Goal: Task Accomplishment & Management: Manage account settings

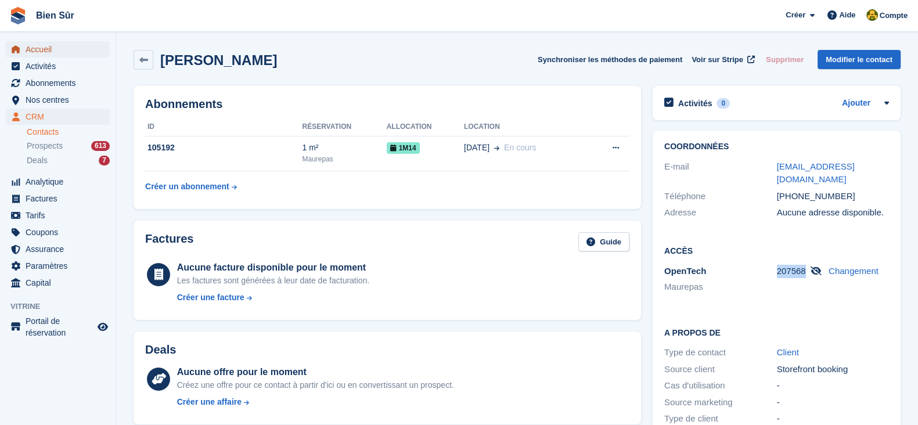
click at [42, 46] on span "Accueil" at bounding box center [61, 49] width 70 height 16
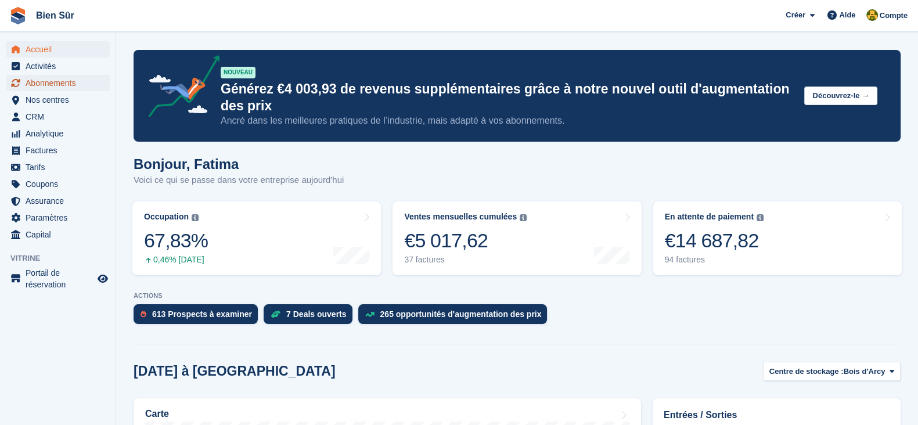
click at [54, 81] on span "Abonnements" at bounding box center [61, 83] width 70 height 16
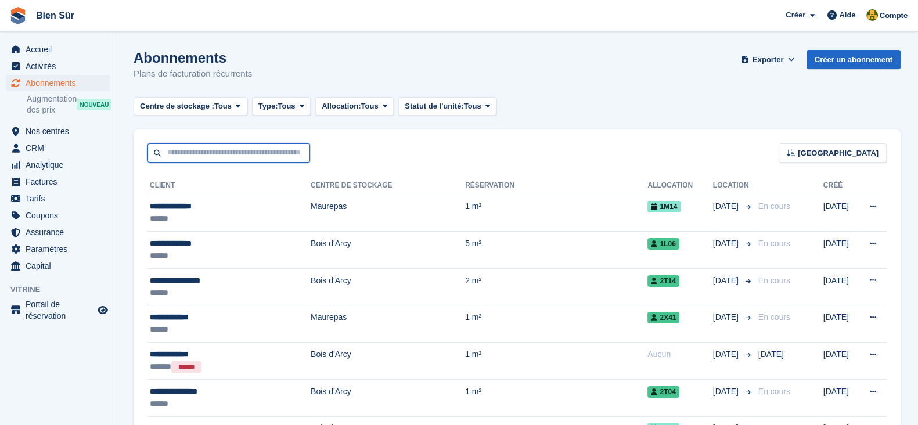
drag, startPoint x: 0, startPoint y: 0, endPoint x: 202, endPoint y: 155, distance: 254.7
click at [186, 155] on input "text" at bounding box center [229, 152] width 163 height 19
paste input "**********"
type input "**********"
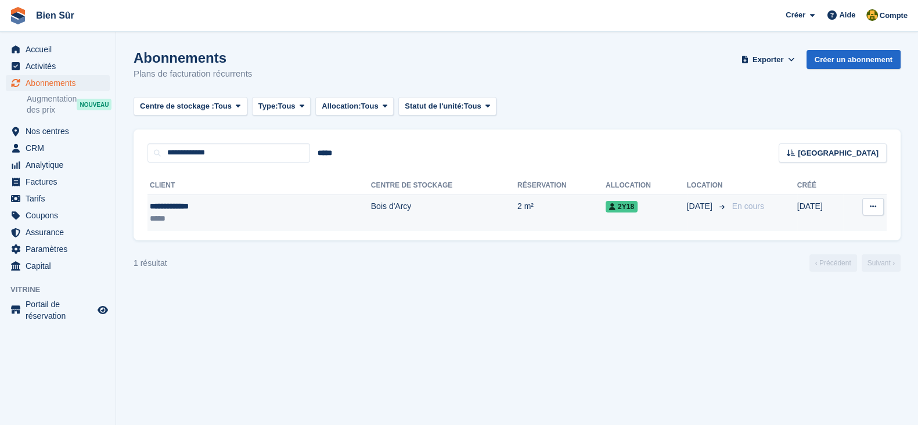
click at [426, 200] on td "Bois d'Arcy" at bounding box center [444, 213] width 146 height 37
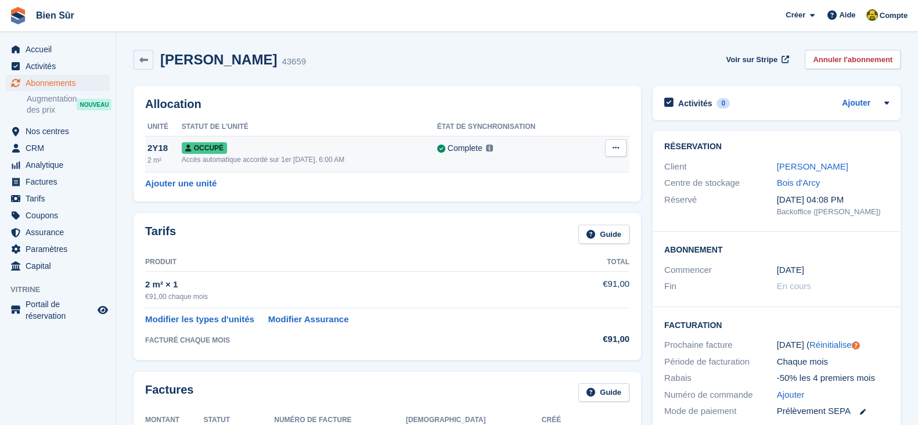
click at [619, 150] on button at bounding box center [615, 147] width 21 height 17
click at [566, 195] on p "Désallouer" at bounding box center [570, 195] width 101 height 15
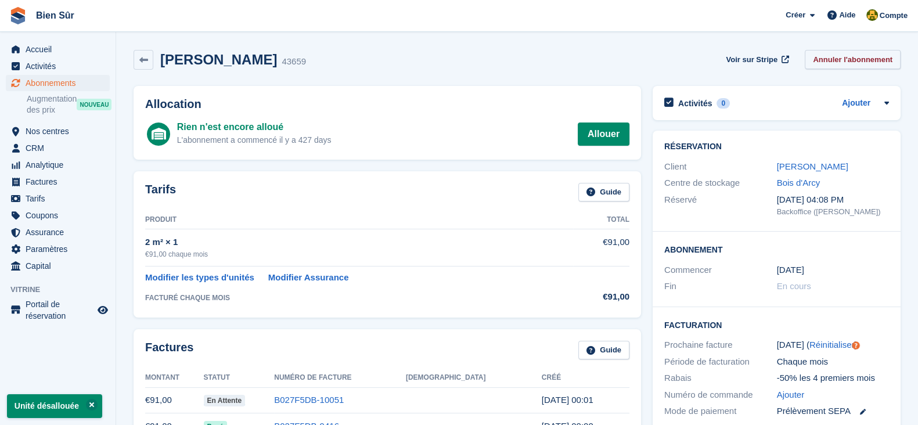
click at [834, 62] on link "Annuler l'abonnement" at bounding box center [853, 59] width 96 height 19
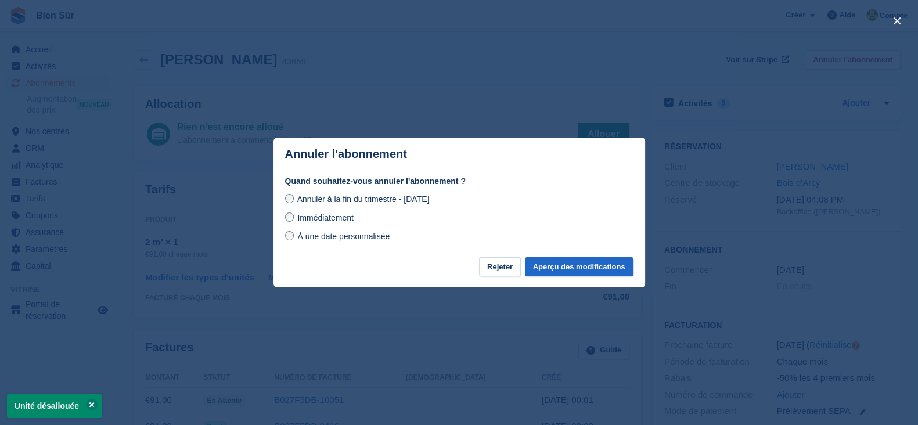
click at [333, 226] on div "Annuler à la fin du trimestre - mercredi, 1 octobre 2025 Immédiatement À une da…" at bounding box center [459, 217] width 348 height 51
click at [326, 214] on span "Immédiatement" at bounding box center [325, 217] width 56 height 9
click at [558, 268] on button "Aperçu des modifications" at bounding box center [579, 266] width 109 height 19
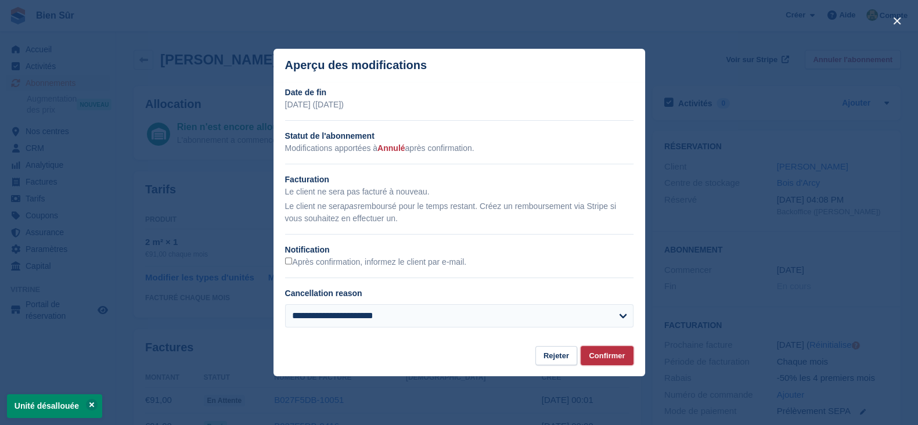
click at [607, 351] on button "Confirmer" at bounding box center [607, 355] width 52 height 19
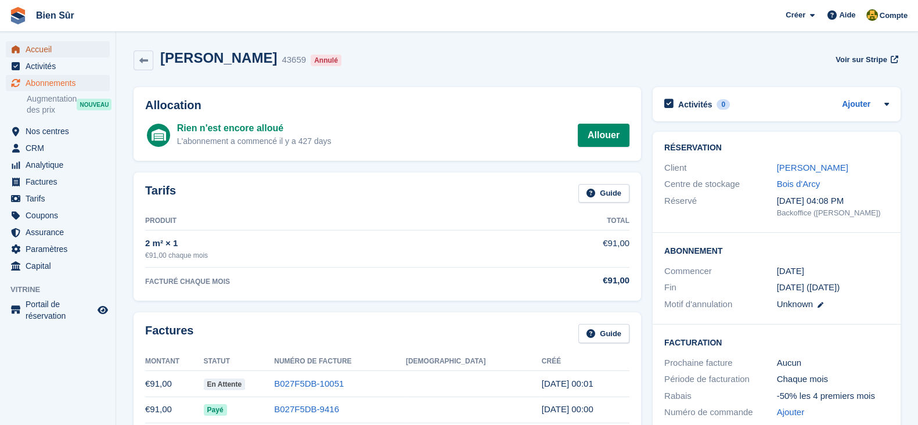
click at [44, 44] on span "Accueil" at bounding box center [61, 49] width 70 height 16
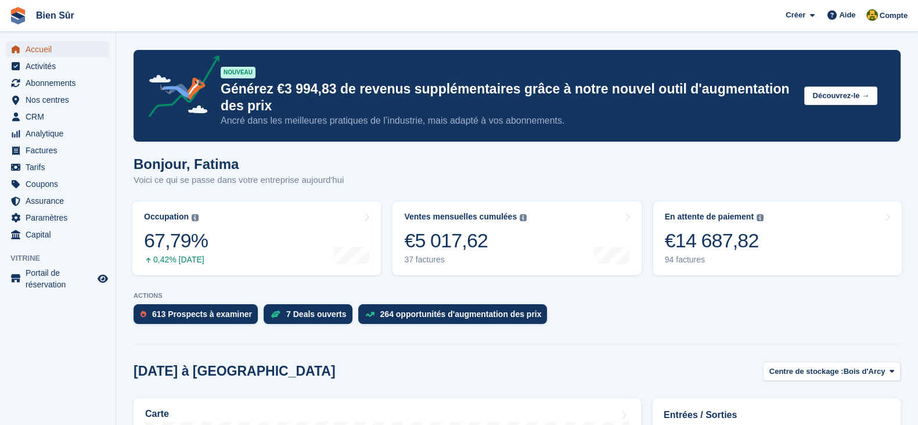
drag, startPoint x: 38, startPoint y: 42, endPoint x: 47, endPoint y: 1, distance: 41.6
click at [38, 42] on span "Accueil" at bounding box center [61, 49] width 70 height 16
